Goal: Use online tool/utility: Utilize a website feature to perform a specific function

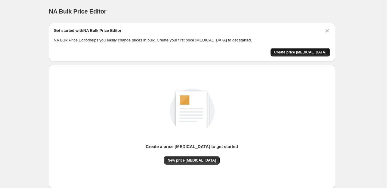
click at [306, 48] on button "Create price [MEDICAL_DATA]" at bounding box center [301, 52] width 60 height 8
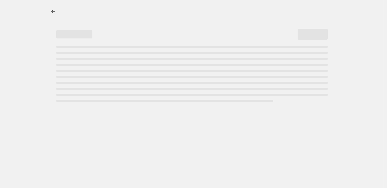
select select "percentage"
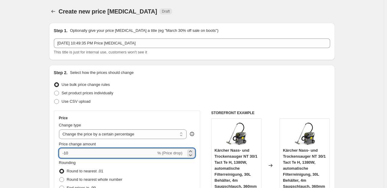
click at [82, 150] on input "-10" at bounding box center [107, 154] width 97 height 10
type input "-1"
type input "-35"
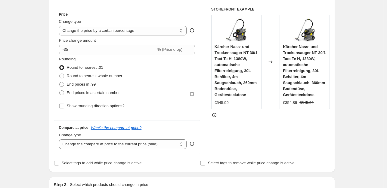
scroll to position [132, 0]
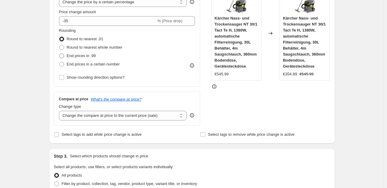
click at [88, 56] on span "End prices in .99" at bounding box center [81, 56] width 29 height 5
click at [60, 54] on input "End prices in .99" at bounding box center [59, 54] width 0 height 0
radio input "true"
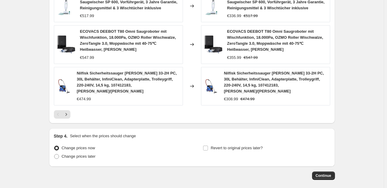
scroll to position [471, 0]
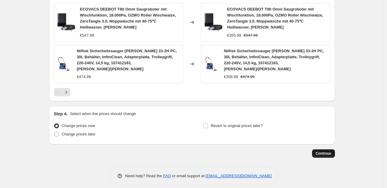
click at [317, 150] on button "Continue" at bounding box center [323, 154] width 23 height 8
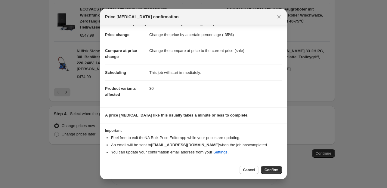
scroll to position [9, 0]
click at [275, 173] on button "Confirm" at bounding box center [271, 170] width 21 height 8
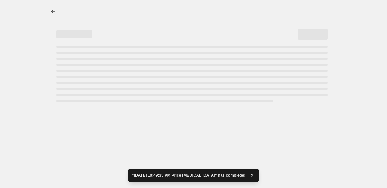
select select "percentage"
